Goal: Information Seeking & Learning: Learn about a topic

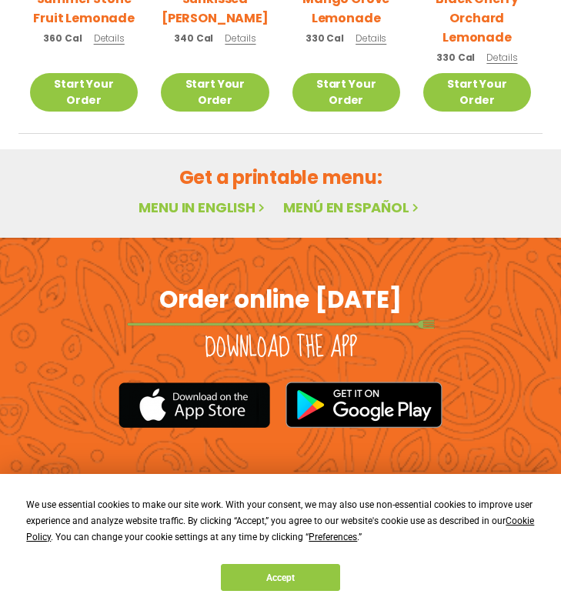
scroll to position [806, 0]
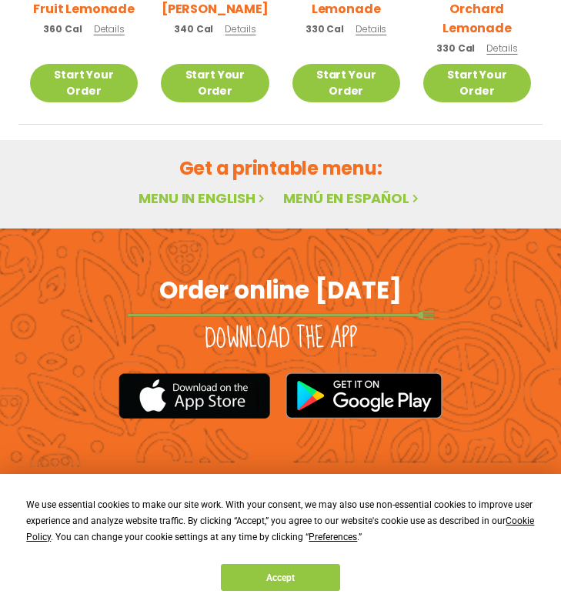
click at [257, 155] on h2 "Get a printable menu:" at bounding box center [280, 168] width 524 height 27
click at [209, 189] on link "Menu in English" at bounding box center [203, 198] width 129 height 19
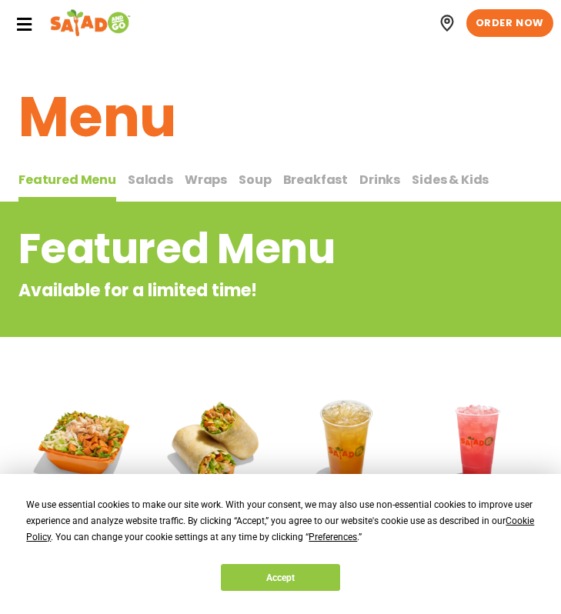
click at [214, 182] on span "Wraps" at bounding box center [206, 180] width 42 height 18
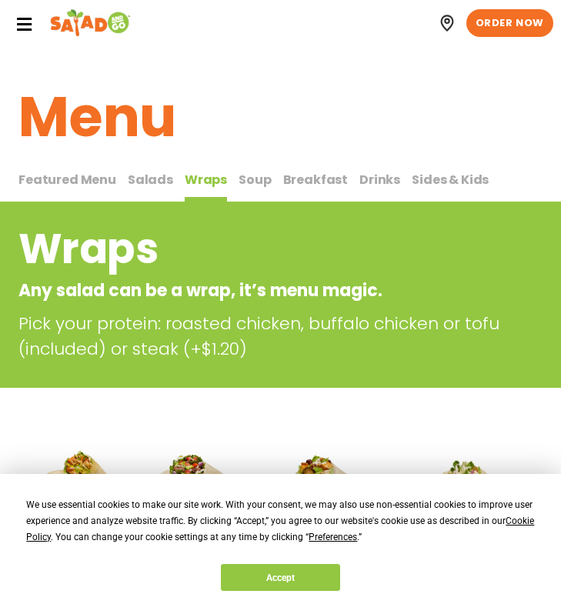
scroll to position [1, 0]
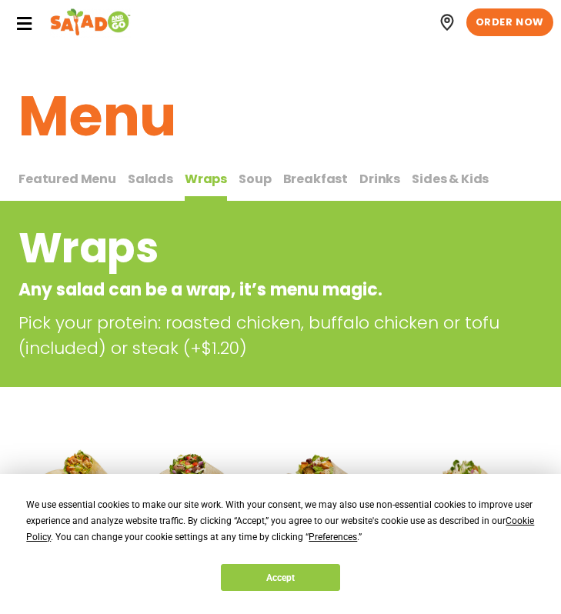
click at [373, 186] on span "Drinks" at bounding box center [379, 179] width 41 height 18
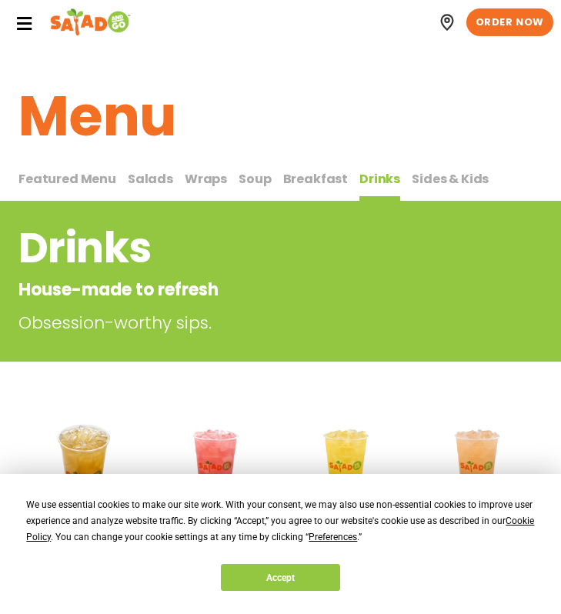
click at [426, 186] on span "Sides & Kids" at bounding box center [450, 179] width 77 height 18
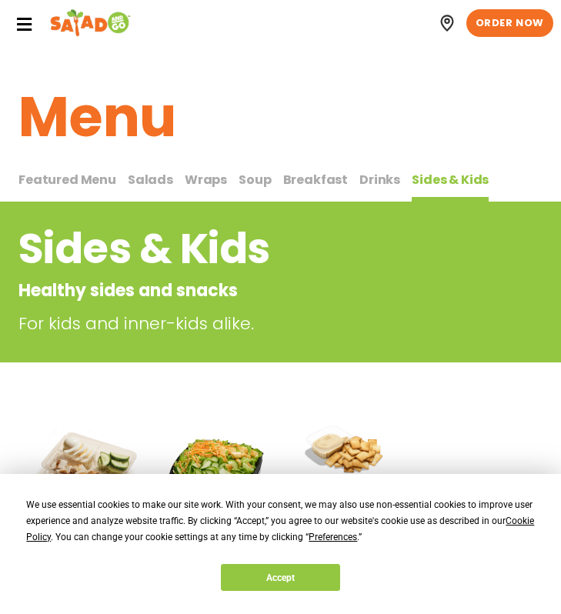
click at [376, 172] on span "Drinks" at bounding box center [379, 180] width 41 height 18
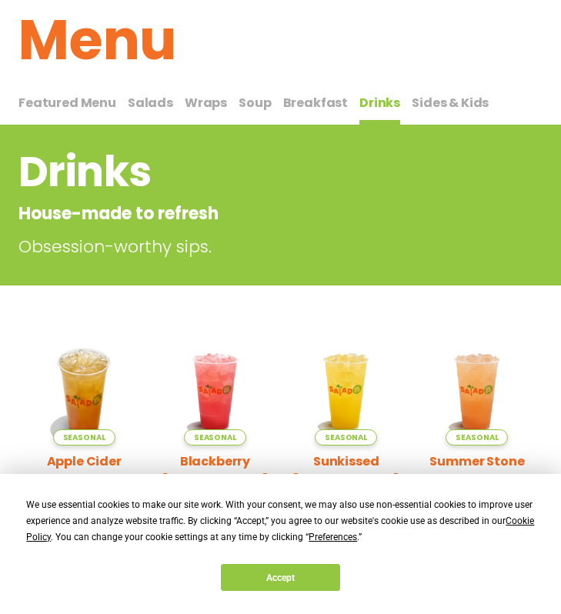
scroll to position [69, 0]
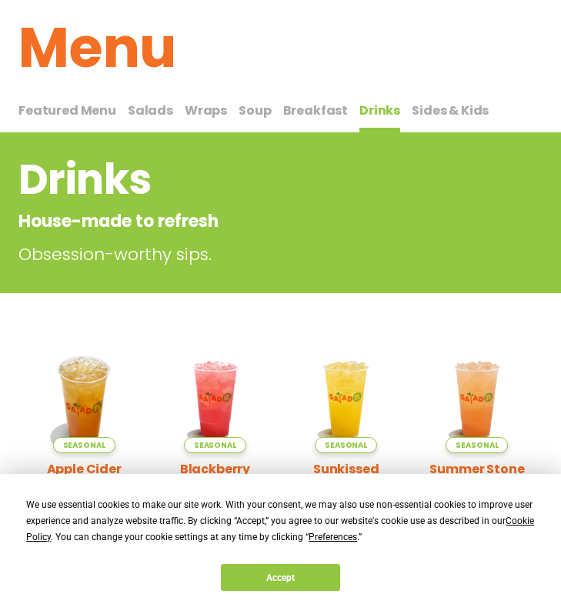
click at [308, 96] on div "Featured Menu Featured Menu Salads Salads Wraps Wraps Soup Soup Breakfast Break…" at bounding box center [280, 114] width 524 height 38
click at [306, 102] on span "Breakfast" at bounding box center [315, 111] width 65 height 18
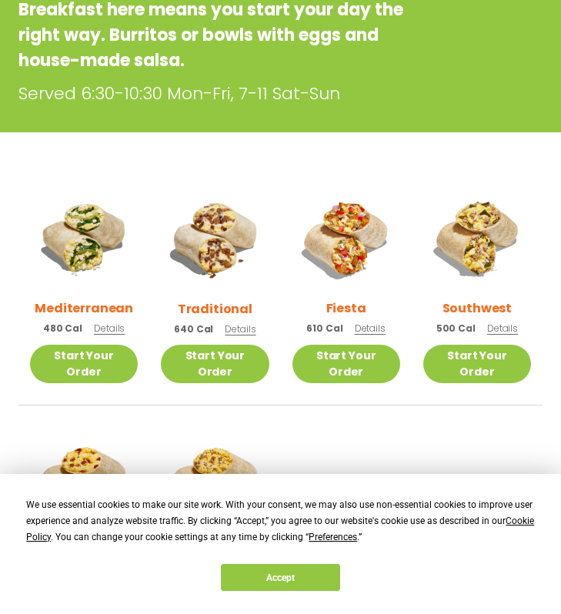
scroll to position [82, 0]
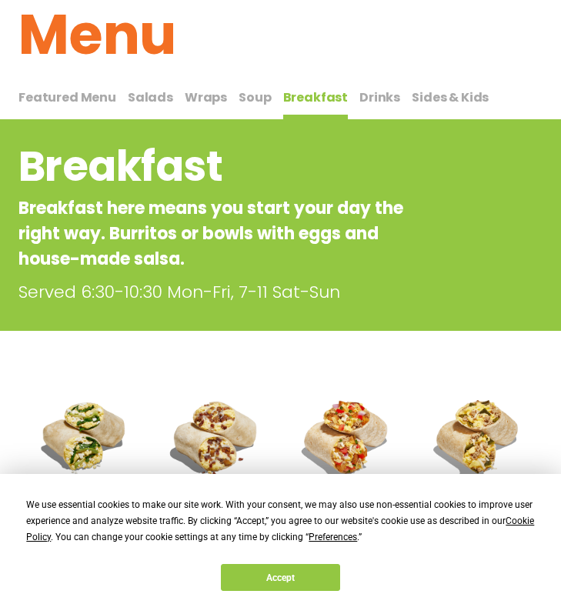
click at [256, 101] on span "Soup" at bounding box center [255, 98] width 32 height 18
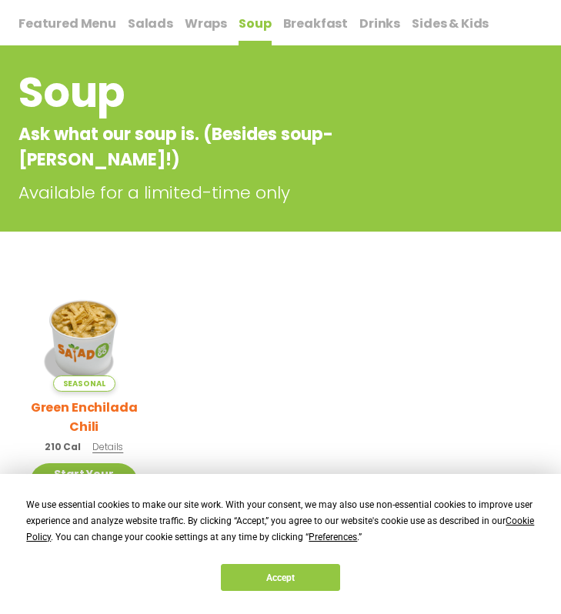
scroll to position [109, 0]
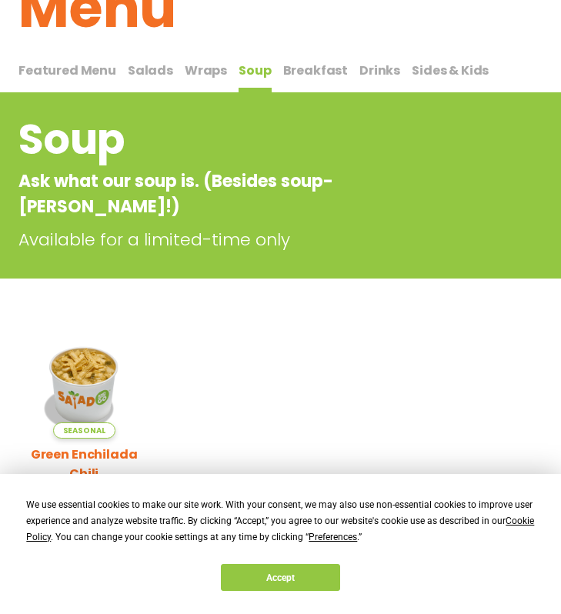
click at [197, 65] on span "Wraps" at bounding box center [206, 71] width 42 height 18
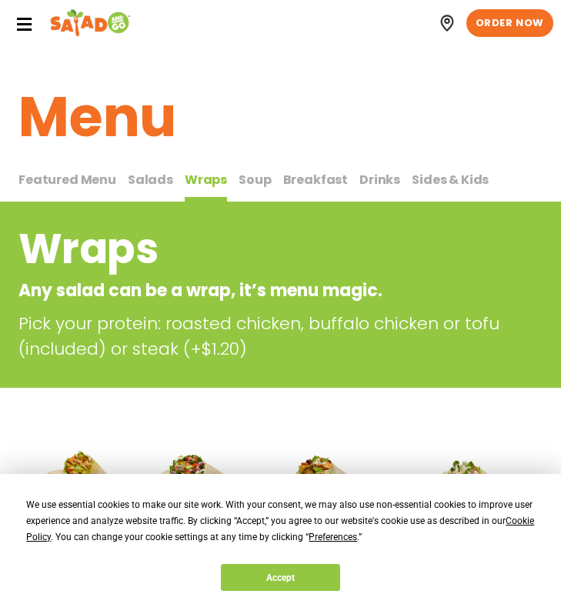
click at [142, 173] on span "Salads" at bounding box center [150, 180] width 45 height 18
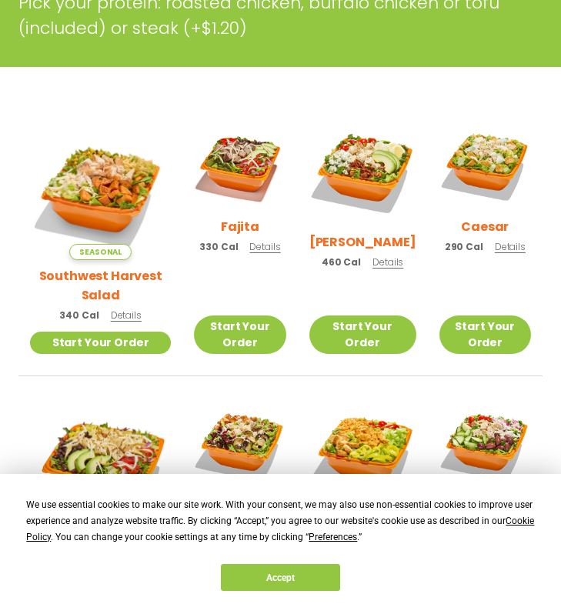
scroll to position [775, 0]
